Goal: Information Seeking & Learning: Learn about a topic

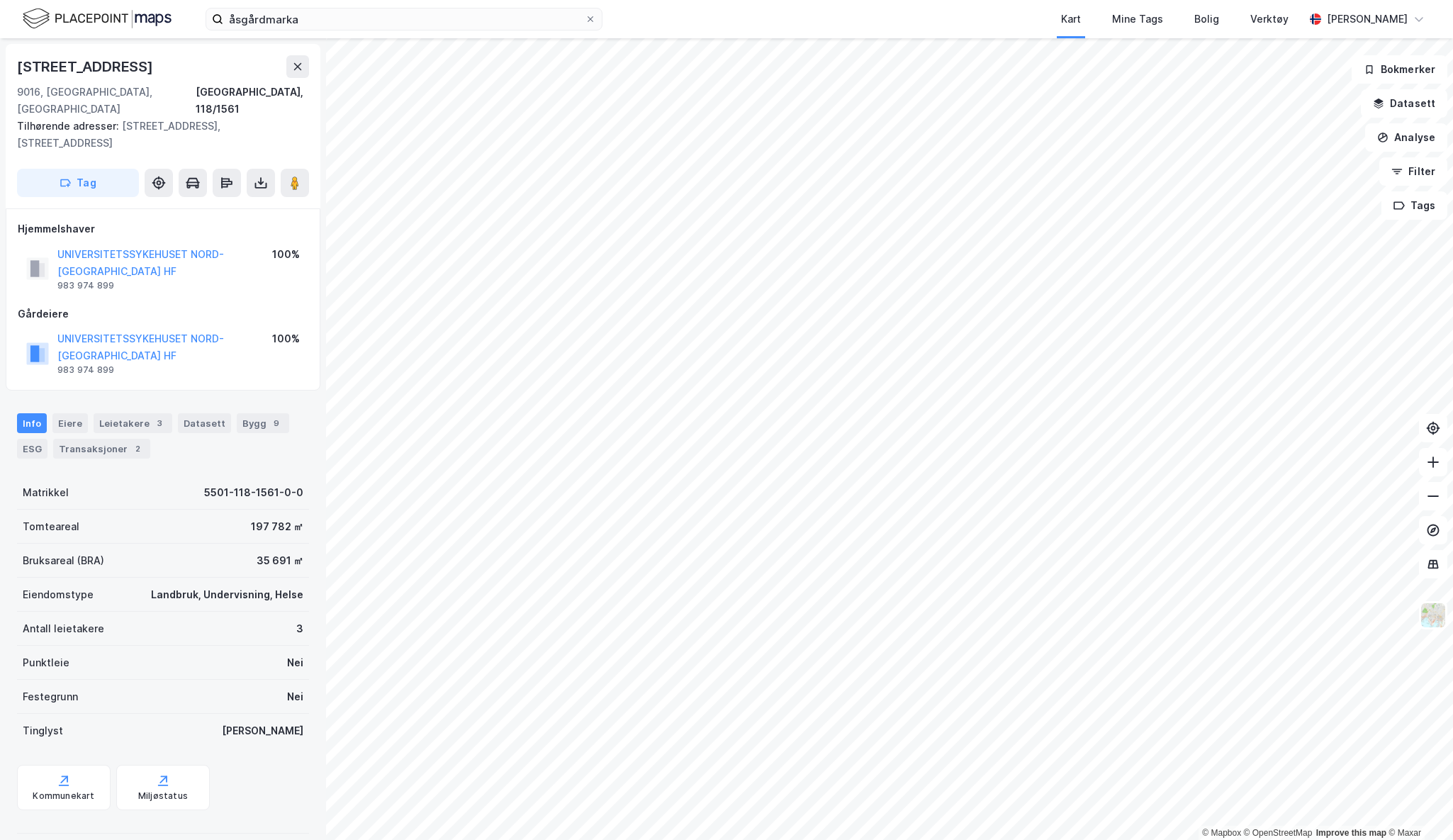
click at [710, 839] on html "åsgårdmarka Kart Mine Tags Bolig Verktøy [PERSON_NAME] © Mapbox © OpenStreetMap…" at bounding box center [726, 420] width 1453 height 840
click at [1109, 0] on html "åsgårdmarka Kart Mine Tags Bolig Verktøy [PERSON_NAME] © Mapbox © OpenStreetMap…" at bounding box center [726, 420] width 1453 height 840
click at [269, 16] on input "åsgårdmarka" at bounding box center [404, 19] width 362 height 22
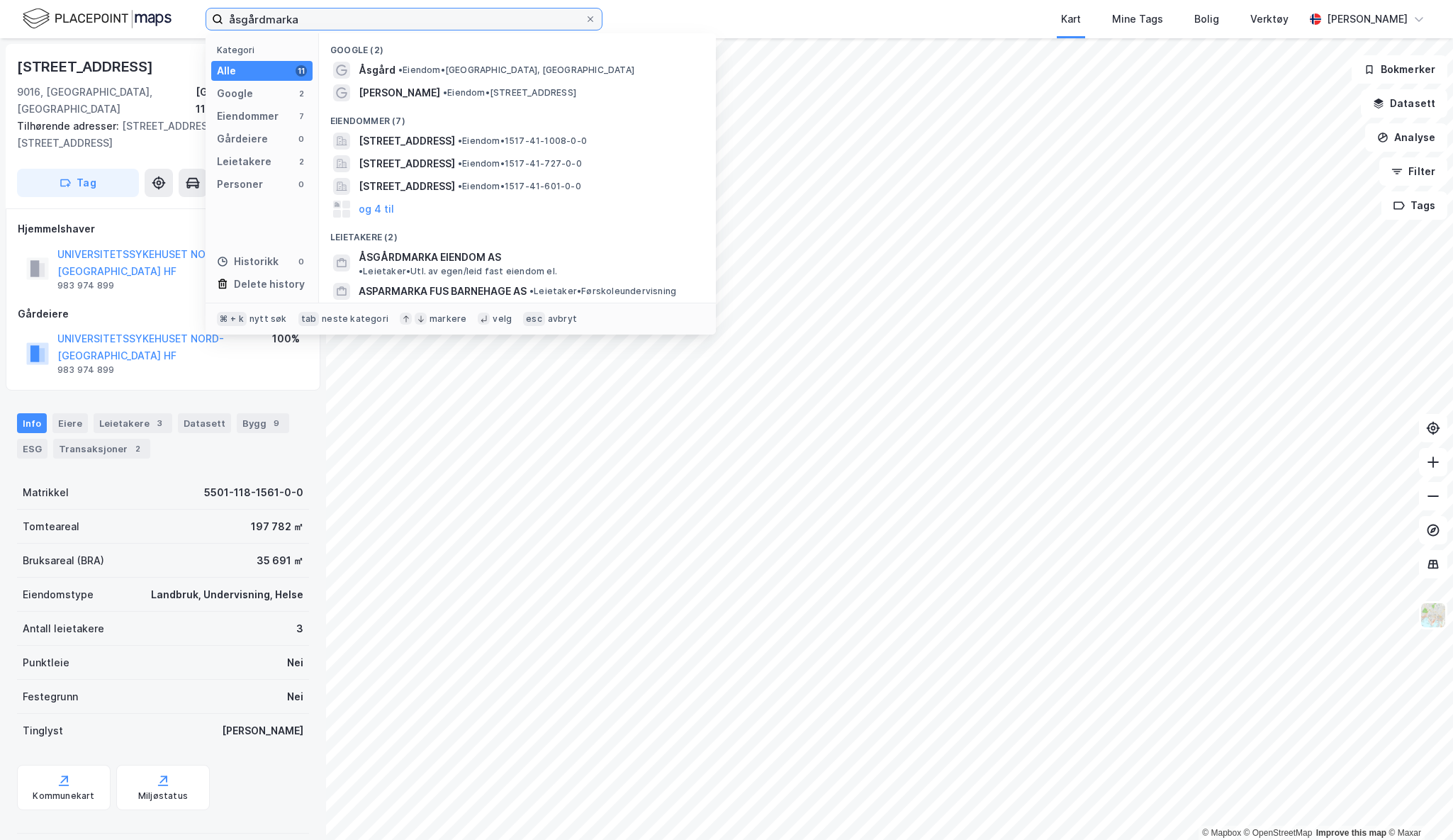
click at [269, 16] on input "åsgårdmarka" at bounding box center [404, 19] width 362 height 22
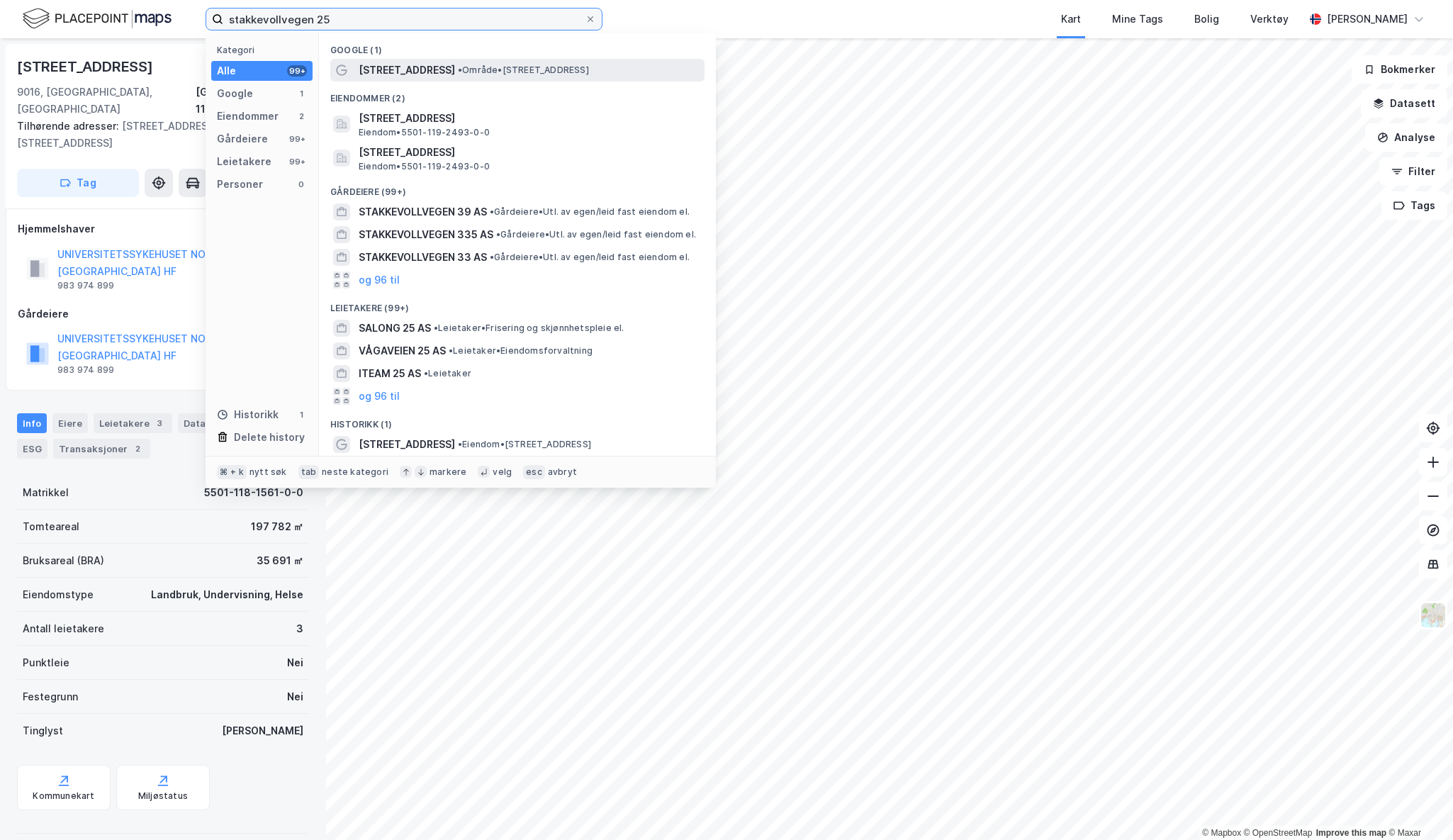
type input "stakkevollvegen 25"
click at [414, 66] on span "[STREET_ADDRESS]" at bounding box center [407, 70] width 97 height 17
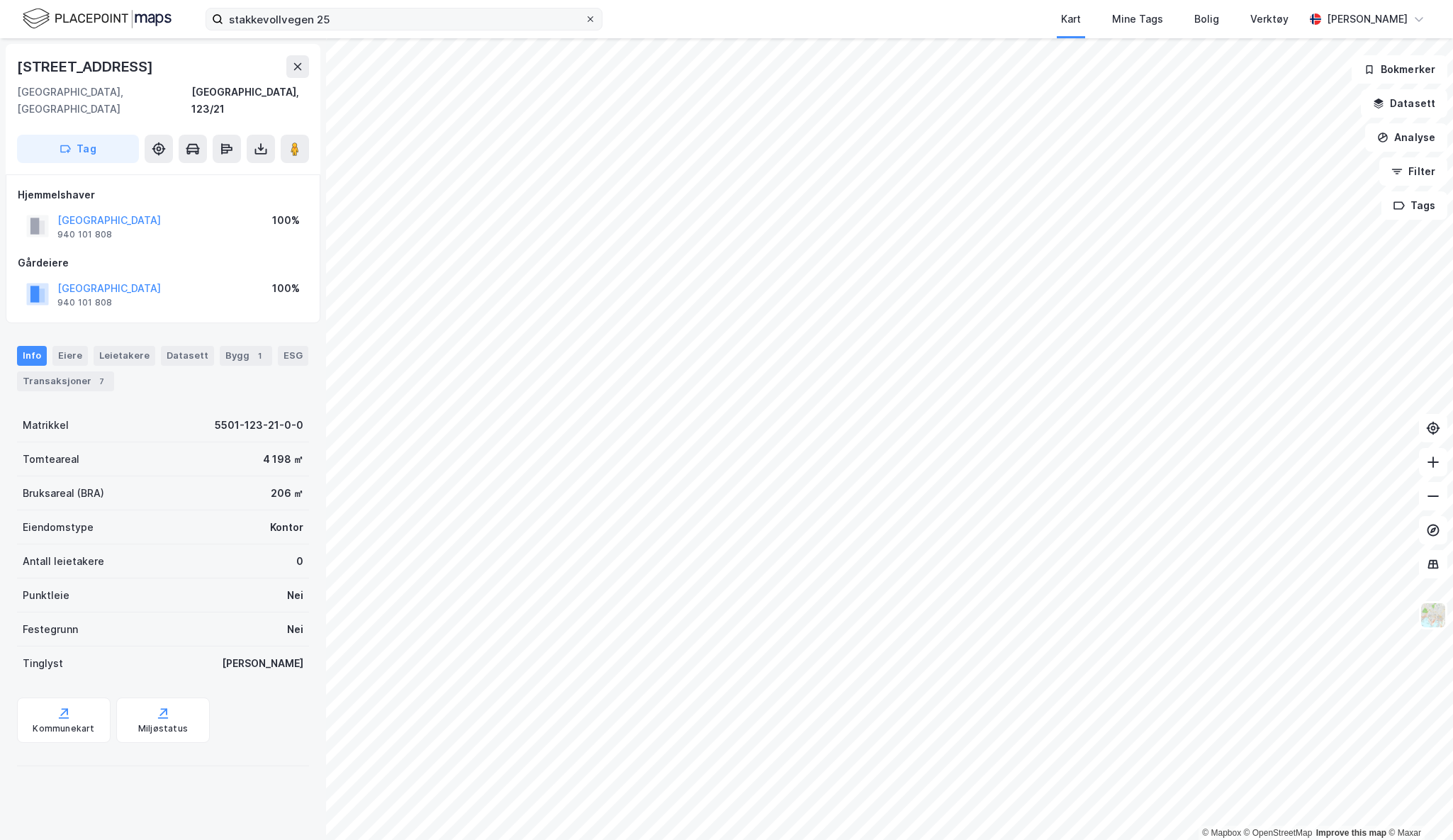
click at [595, 22] on span at bounding box center [590, 19] width 12 height 12
click at [584, 22] on input "stakkevollvegen 25" at bounding box center [404, 19] width 362 height 22
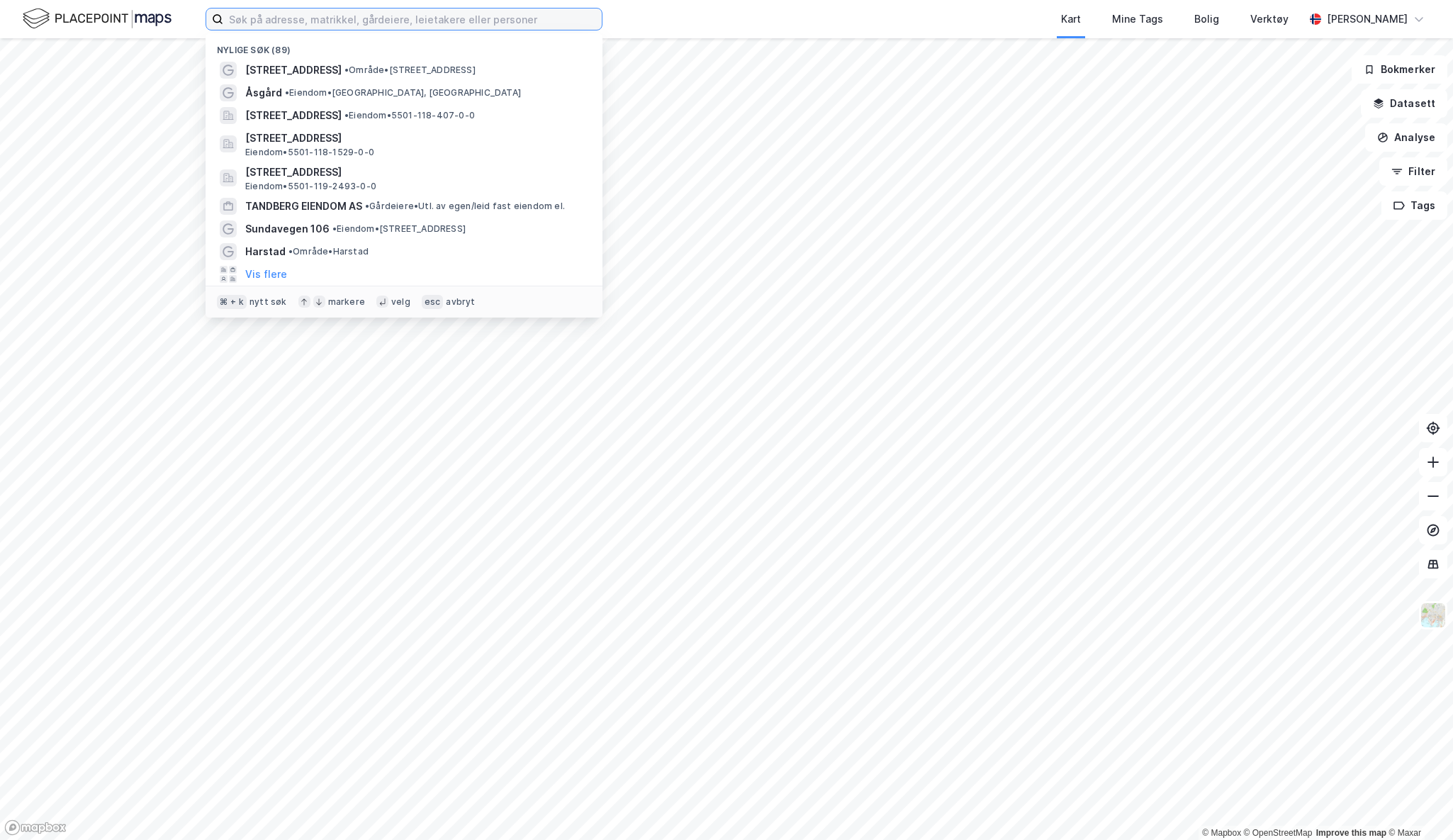
click at [342, 24] on input at bounding box center [413, 19] width 378 height 22
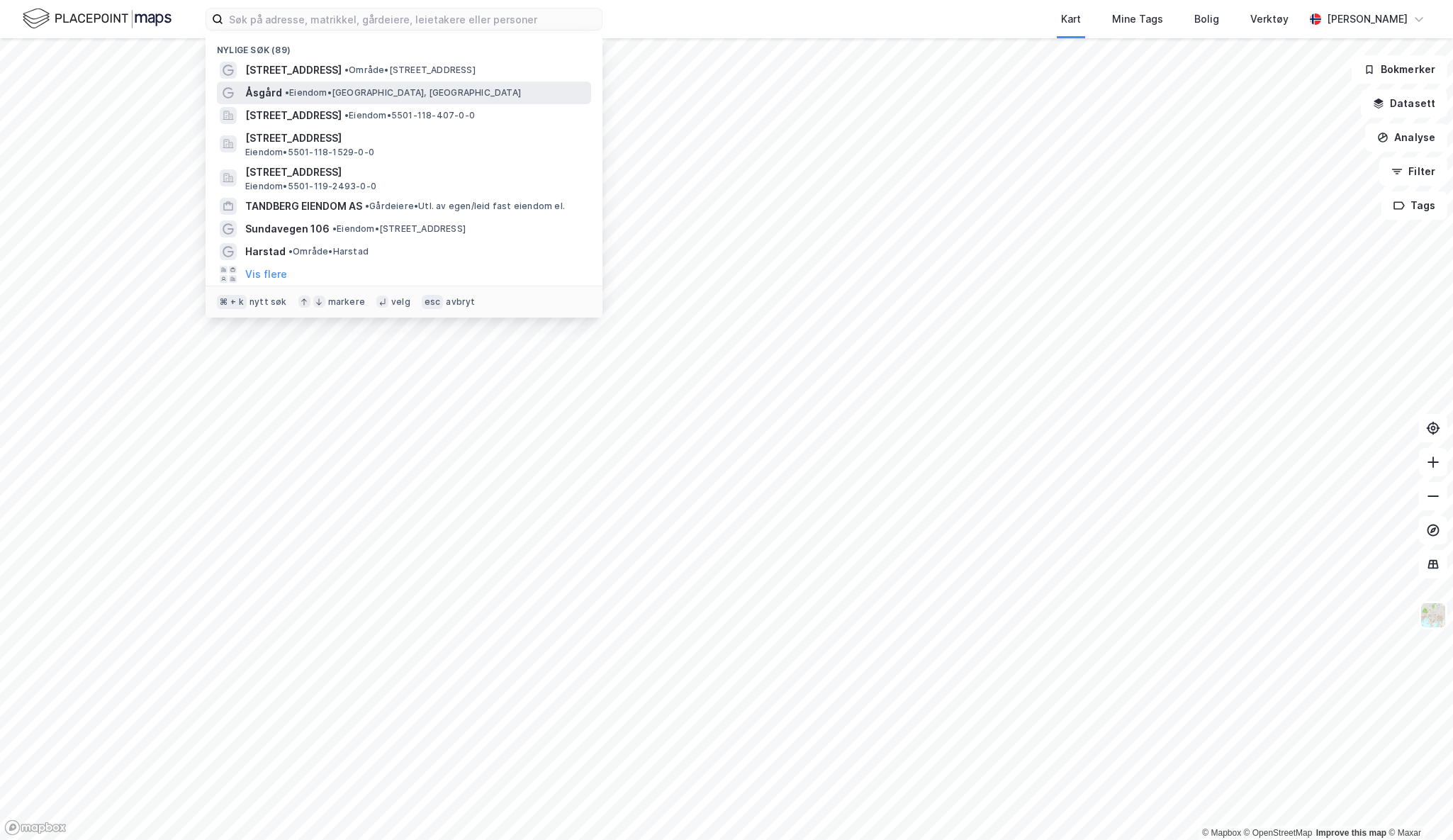
click at [318, 91] on span "• Eiendom • [GEOGRAPHIC_DATA], [GEOGRAPHIC_DATA]" at bounding box center [403, 92] width 236 height 12
